Goal: Task Accomplishment & Management: Use online tool/utility

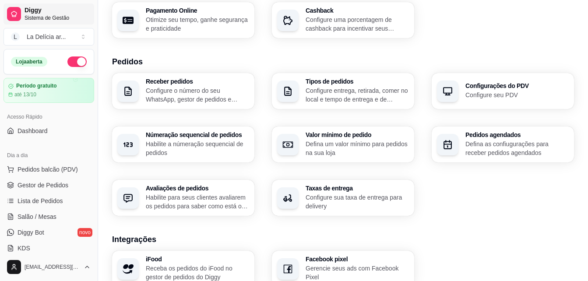
scroll to position [349, 0]
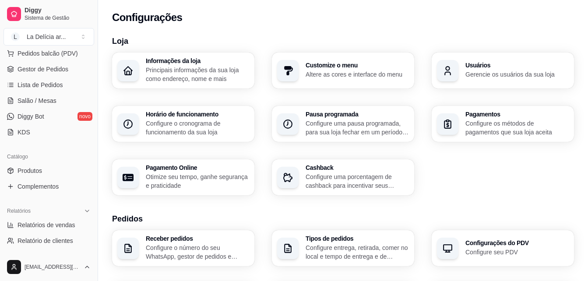
scroll to position [131, 0]
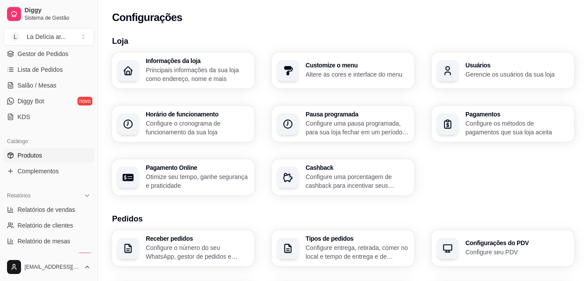
click at [36, 154] on span "Produtos" at bounding box center [30, 155] width 25 height 9
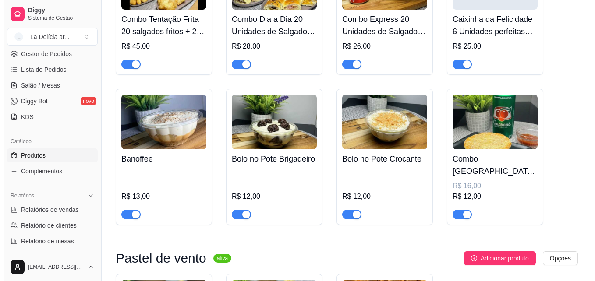
scroll to position [701, 0]
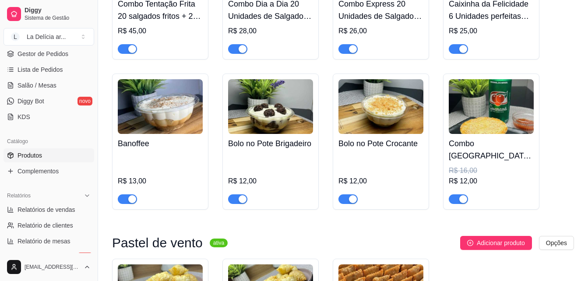
click at [503, 152] on h4 "Combo [GEOGRAPHIC_DATA] G + Refrigerante Lata" at bounding box center [491, 150] width 85 height 25
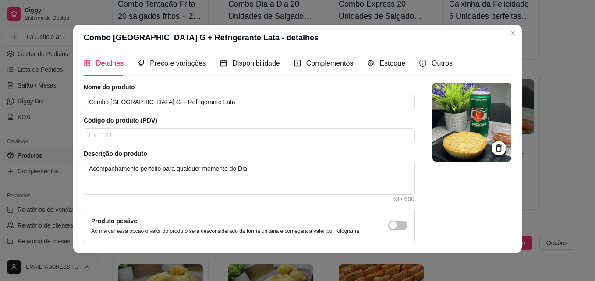
scroll to position [0, 0]
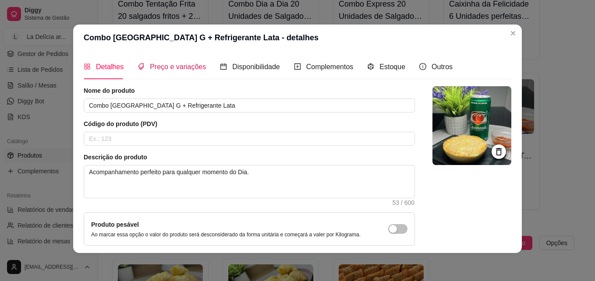
click at [183, 67] on span "Preço e variações" at bounding box center [178, 66] width 56 height 7
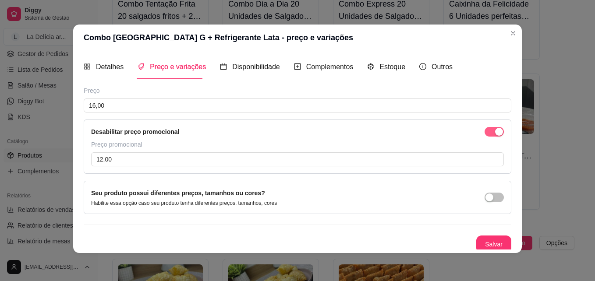
click at [484, 131] on button "button" at bounding box center [493, 132] width 19 height 10
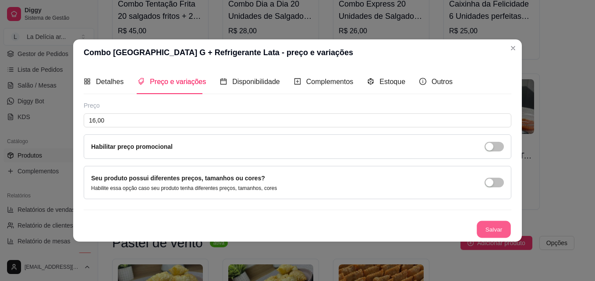
click at [499, 226] on button "Salvar" at bounding box center [494, 229] width 34 height 17
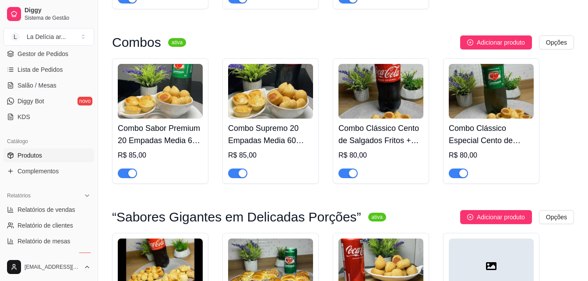
scroll to position [394, 0]
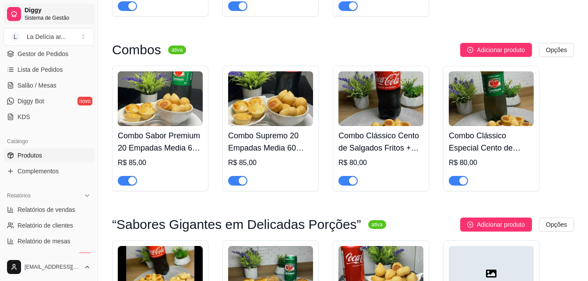
click at [18, 14] on div at bounding box center [14, 14] width 14 height 14
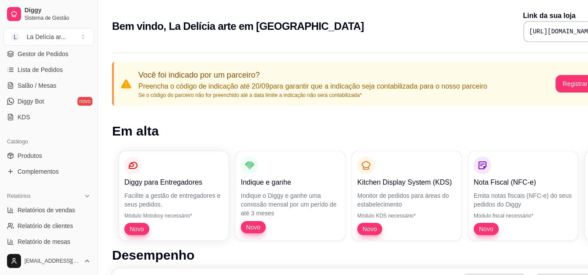
click at [386, 127] on h1 "Em alta" at bounding box center [365, 131] width 507 height 16
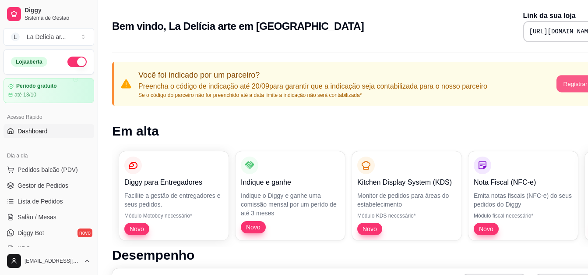
click at [569, 85] on button "Registrar agora" at bounding box center [584, 83] width 55 height 17
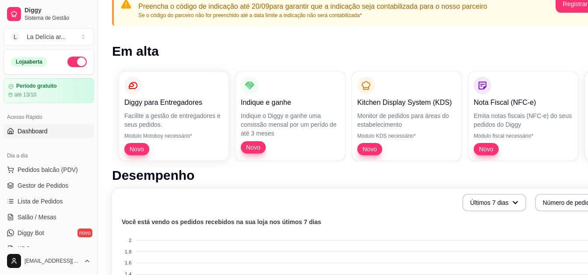
scroll to position [88, 0]
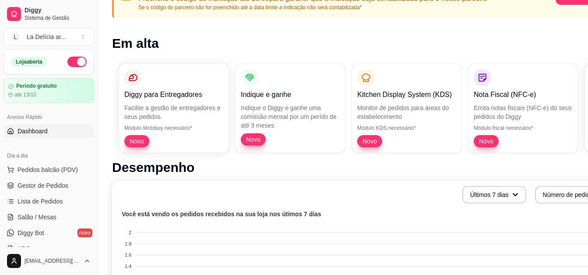
click at [385, 111] on p "Monitor de pedidos para áreas do estabelecimento" at bounding box center [406, 112] width 99 height 18
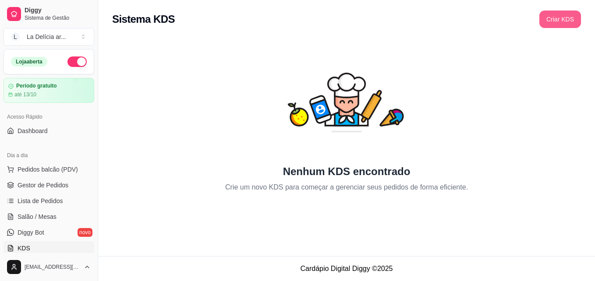
click at [560, 19] on button "Criar KDS" at bounding box center [560, 20] width 42 height 18
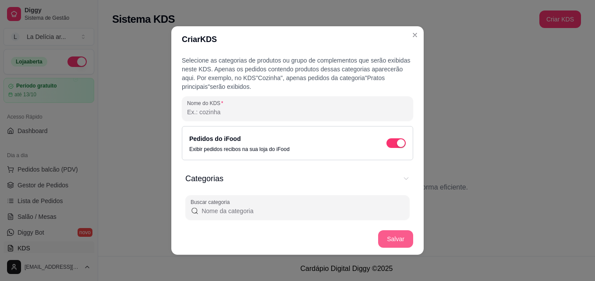
click at [395, 240] on button "Salvar" at bounding box center [395, 239] width 35 height 18
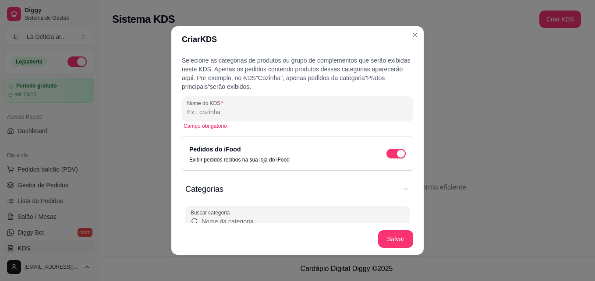
click at [239, 109] on input "Nome do KDS" at bounding box center [297, 112] width 221 height 9
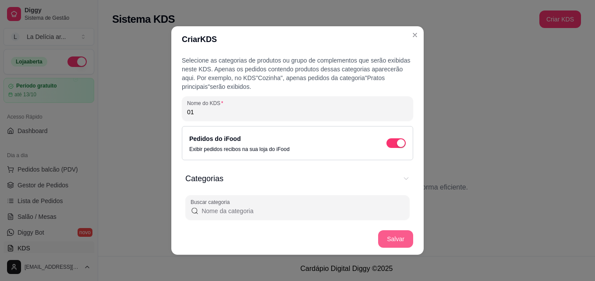
type input "01"
click at [387, 238] on button "Salvar" at bounding box center [395, 239] width 35 height 18
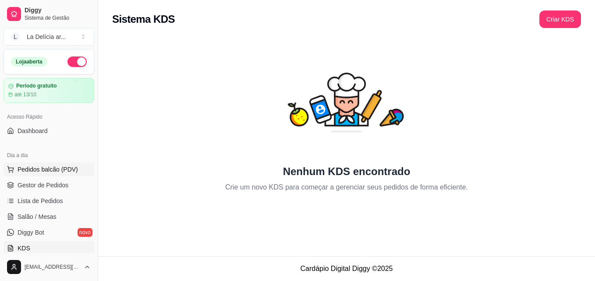
click at [34, 172] on span "Pedidos balcão (PDV)" at bounding box center [48, 169] width 60 height 9
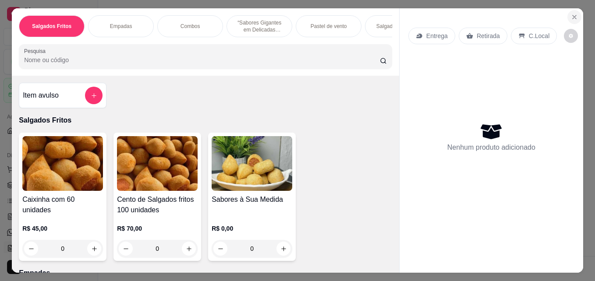
click at [571, 14] on icon "Close" at bounding box center [574, 17] width 7 height 7
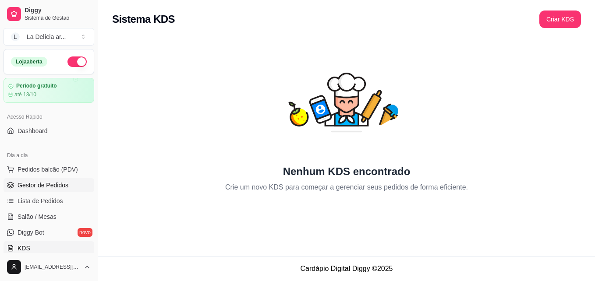
click at [45, 188] on span "Gestor de Pedidos" at bounding box center [43, 185] width 51 height 9
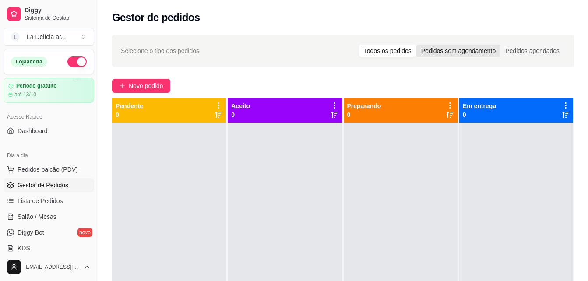
click at [462, 48] on div "Pedidos sem agendamento" at bounding box center [459, 51] width 84 height 12
click at [417, 45] on input "Pedidos sem agendamento" at bounding box center [417, 45] width 0 height 0
click at [515, 50] on div "Pedidos agendados" at bounding box center [533, 51] width 64 height 12
click at [501, 45] on input "Pedidos agendados" at bounding box center [501, 45] width 0 height 0
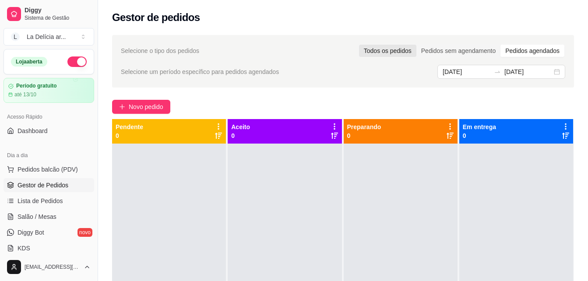
click at [398, 53] on div "Todos os pedidos" at bounding box center [387, 51] width 57 height 12
click at [359, 45] on input "Todos os pedidos" at bounding box center [359, 45] width 0 height 0
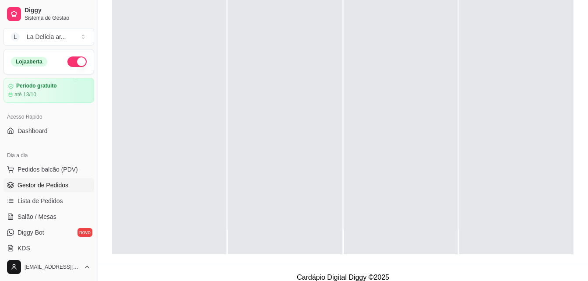
scroll to position [134, 0]
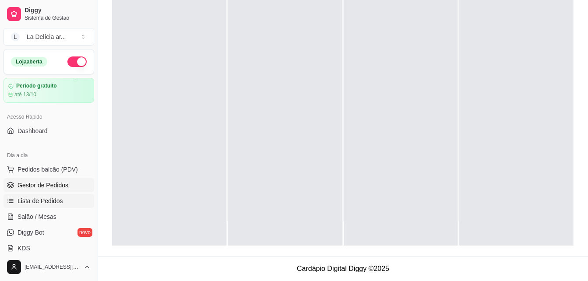
click at [51, 205] on span "Lista de Pedidos" at bounding box center [41, 201] width 46 height 9
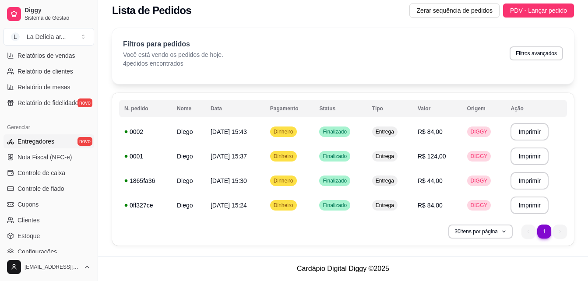
scroll to position [307, 0]
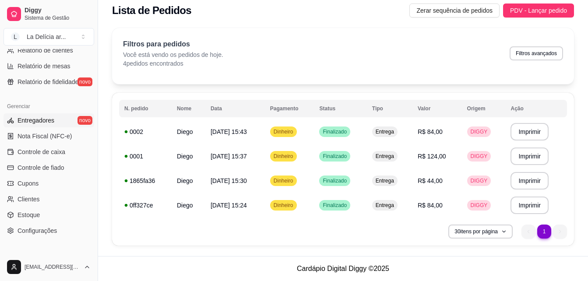
click at [42, 121] on span "Entregadores" at bounding box center [36, 120] width 37 height 9
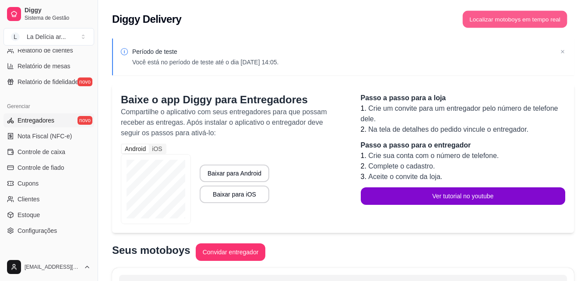
click at [507, 18] on button "Localizar motoboys em tempo real" at bounding box center [515, 19] width 105 height 17
click at [501, 20] on button "Localizar motoboys em tempo real" at bounding box center [515, 19] width 105 height 17
click at [535, 21] on button "Localizar motoboys em tempo real" at bounding box center [515, 19] width 105 height 17
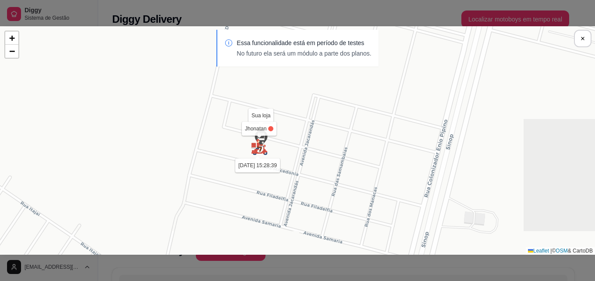
drag, startPoint x: 304, startPoint y: 130, endPoint x: 232, endPoint y: 201, distance: 100.7
click at [232, 201] on div "Sua loja Jhonatan 13/09 às 15:28:39 + − Leaflet | © OSM & CartoDB" at bounding box center [297, 140] width 595 height 229
